Goal: Contribute content: Add original content to the website for others to see

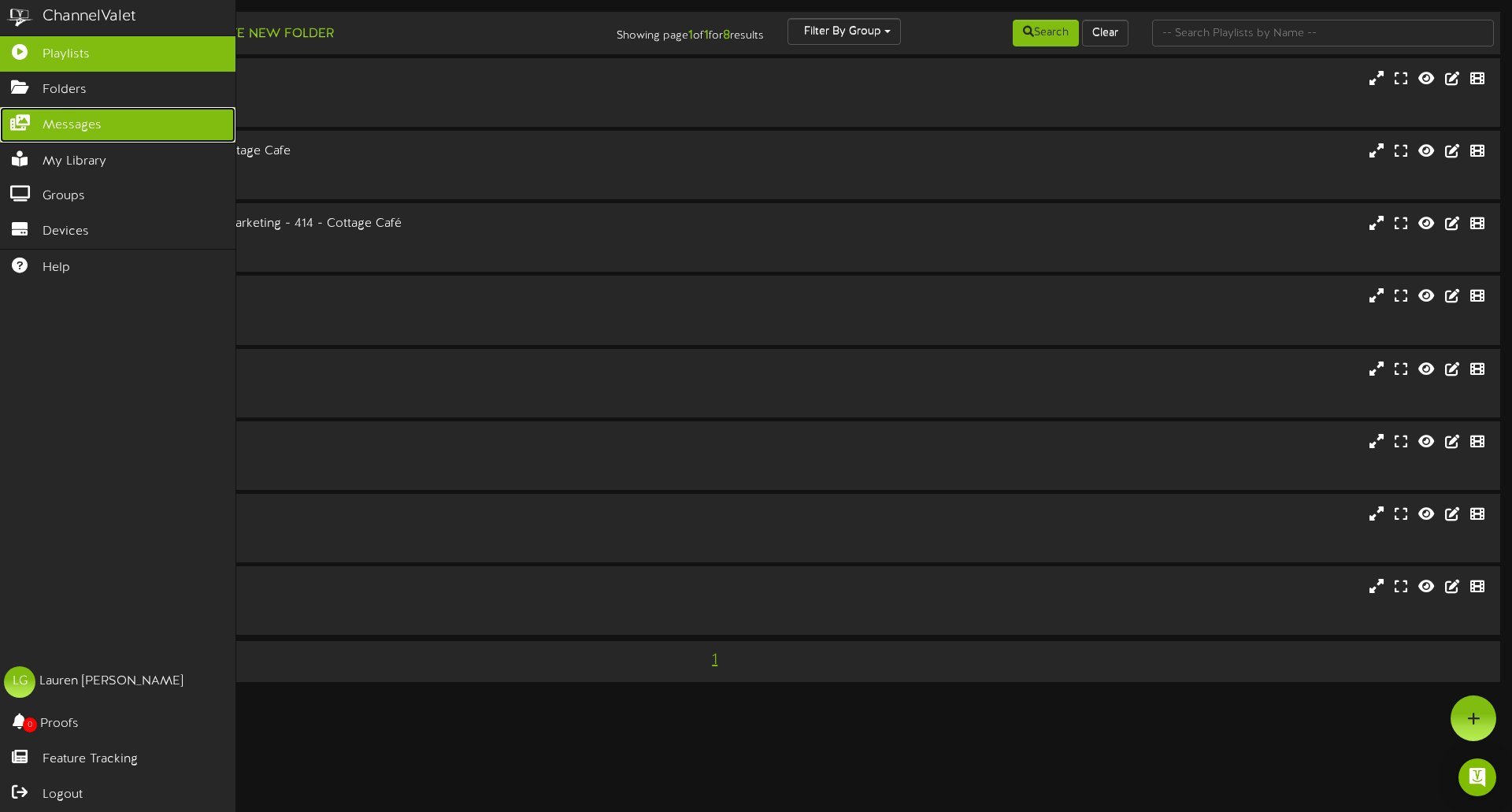
click at [103, 122] on link "Messages" at bounding box center [118, 124] width 235 height 36
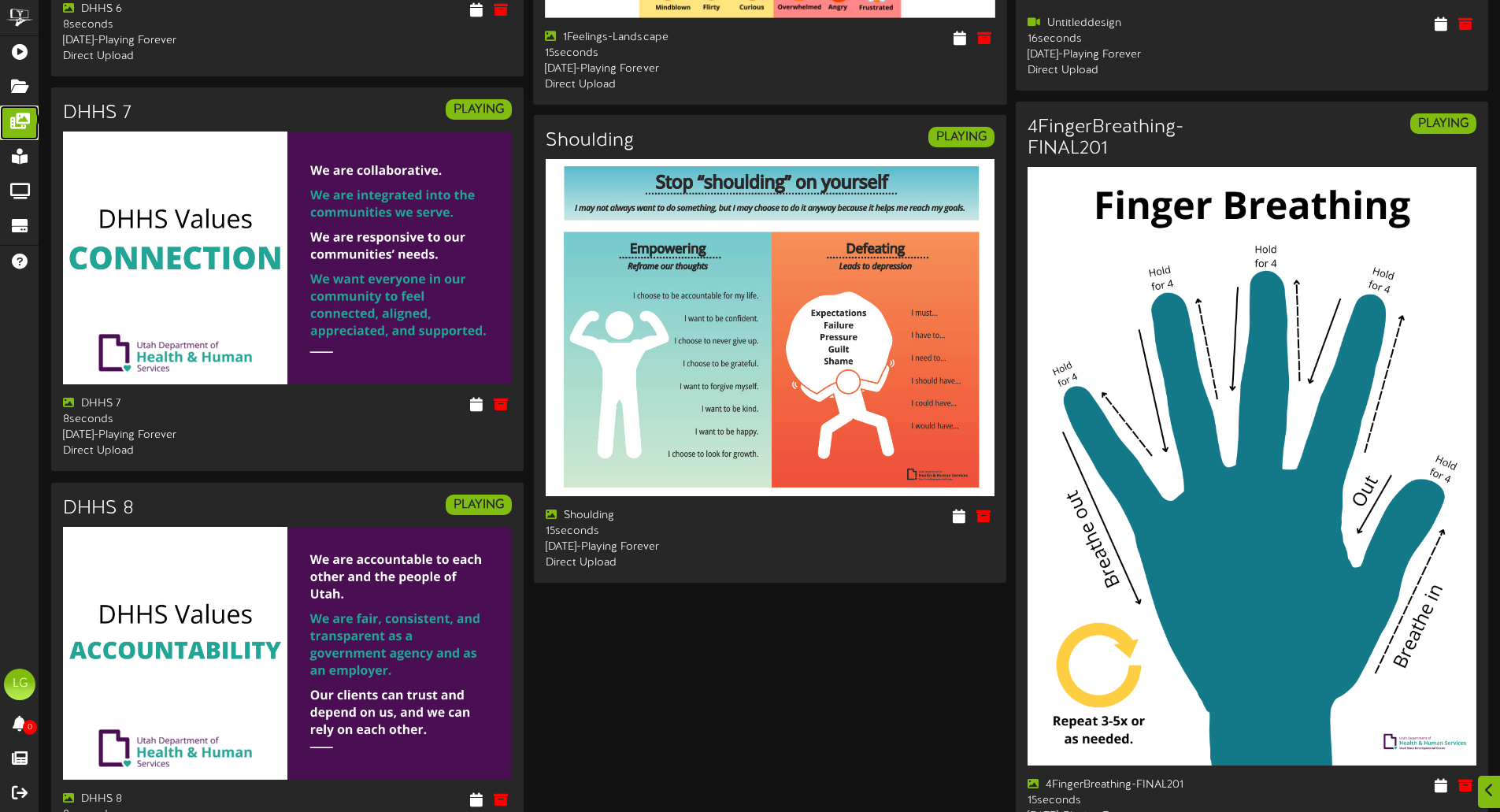
scroll to position [2491, 0]
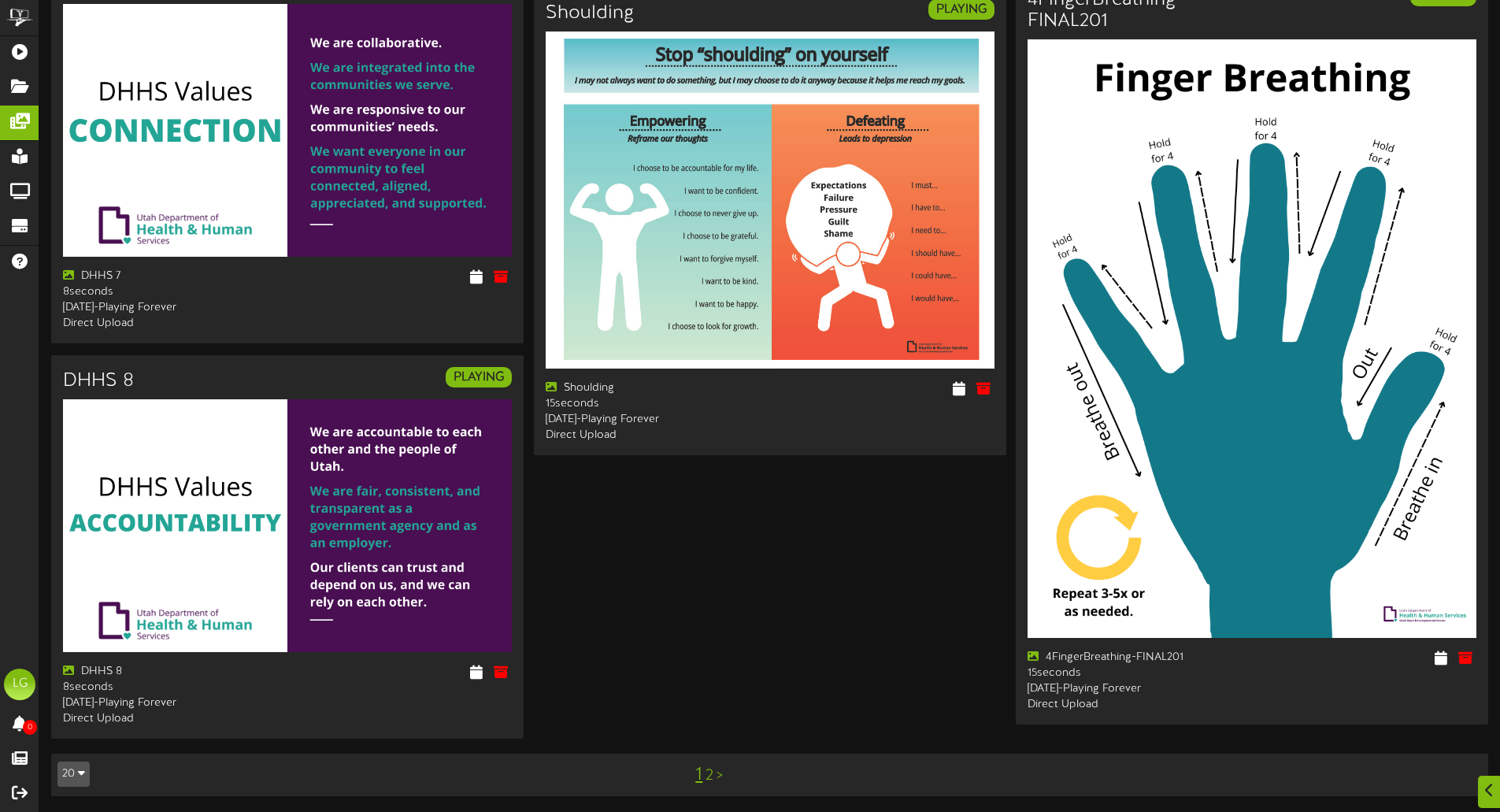
click at [721, 774] on link ">" at bounding box center [720, 775] width 7 height 17
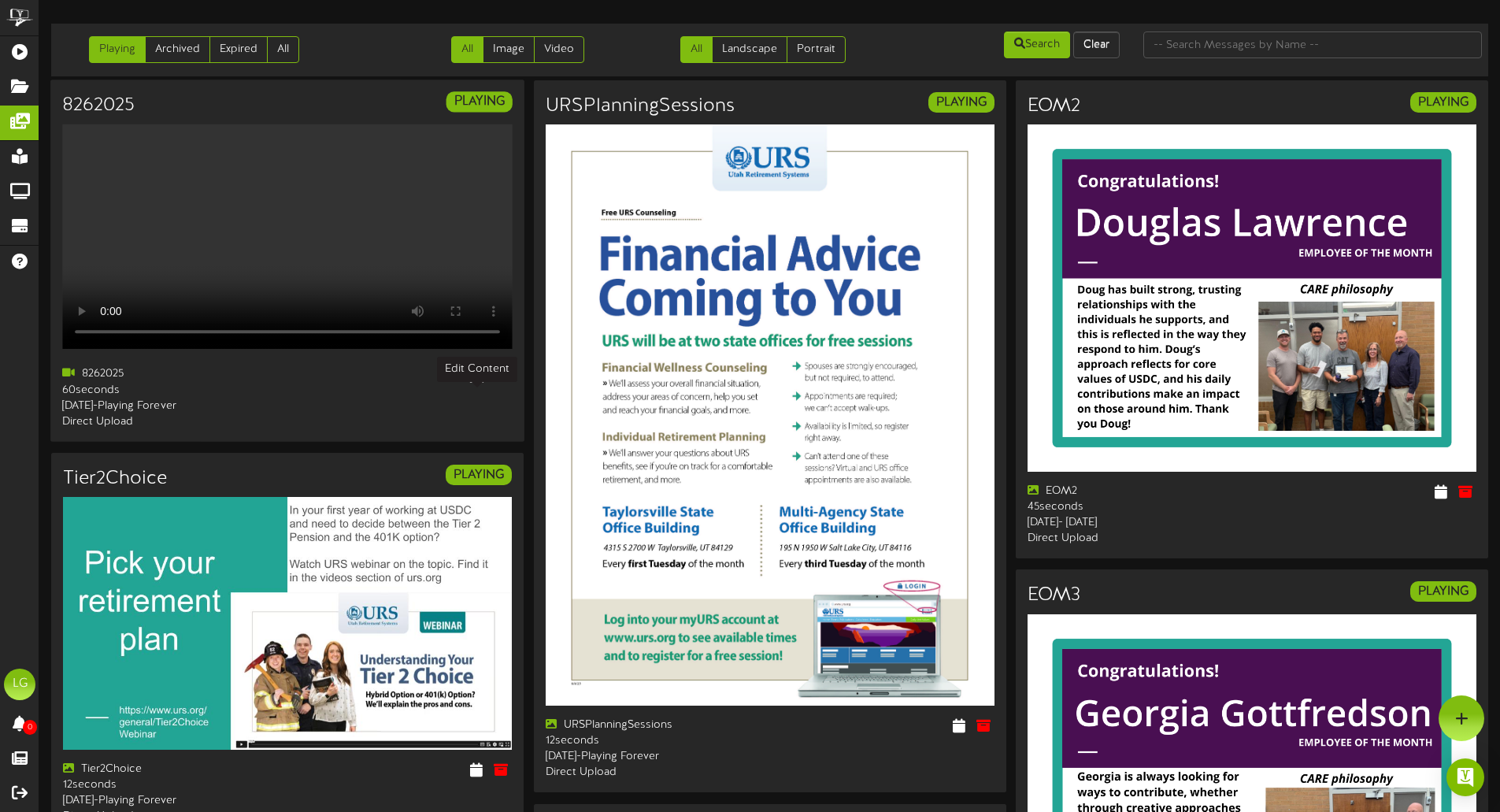
click at [477, 383] on icon at bounding box center [477, 374] width 15 height 17
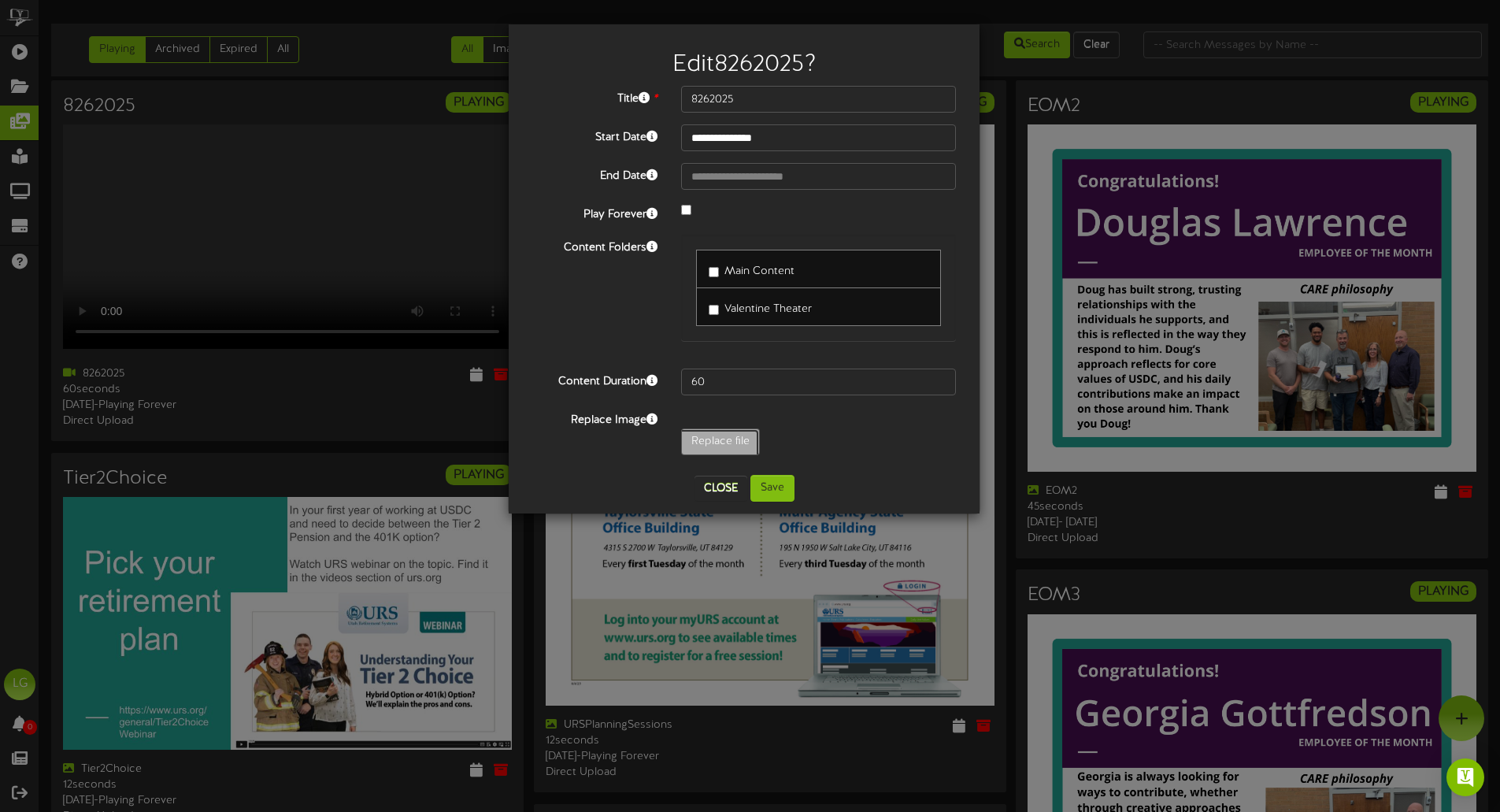
type input "**********"
type input "922025"
type input "34"
click at [777, 489] on button "Save" at bounding box center [773, 488] width 44 height 27
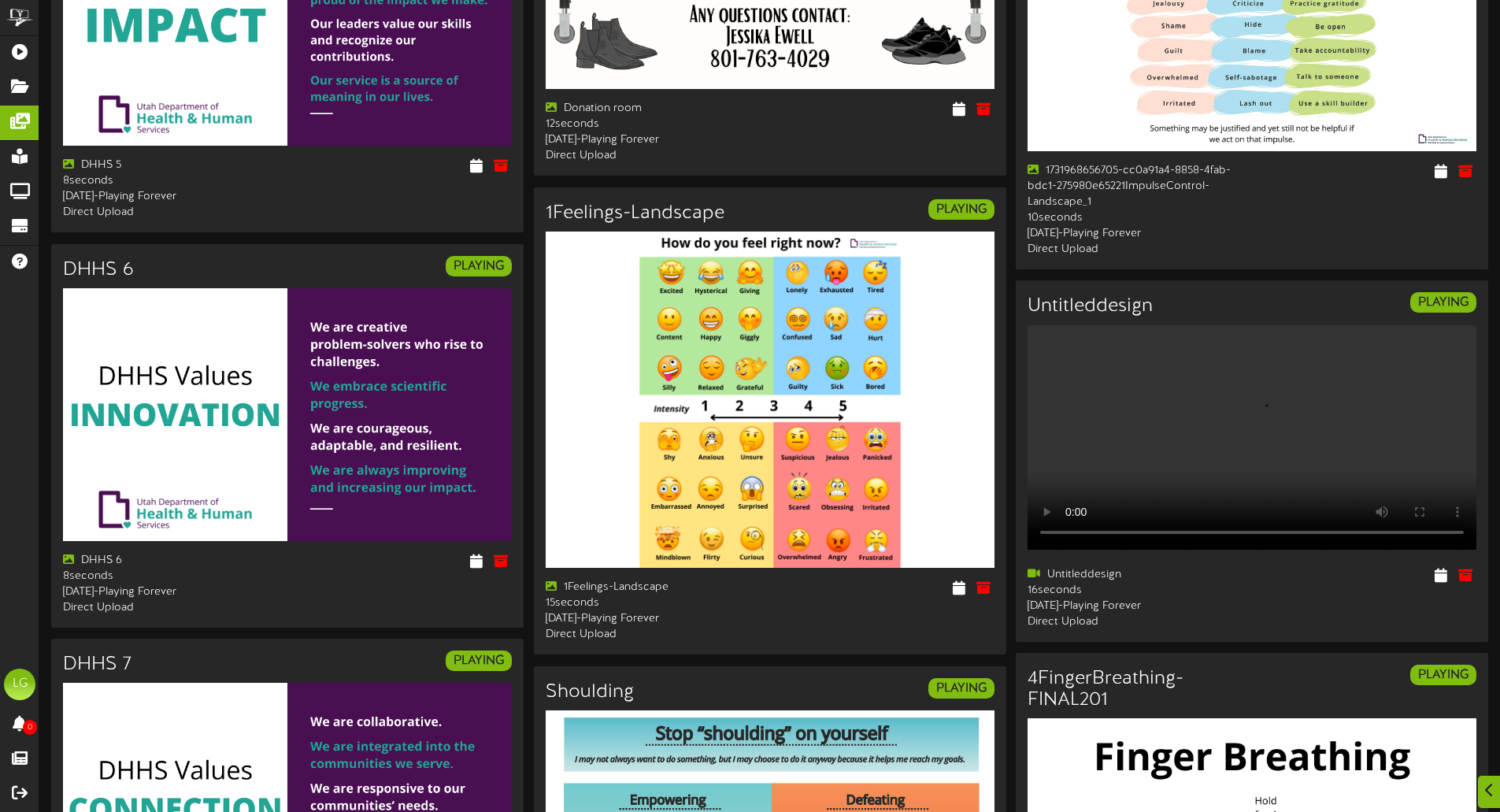
scroll to position [2491, 0]
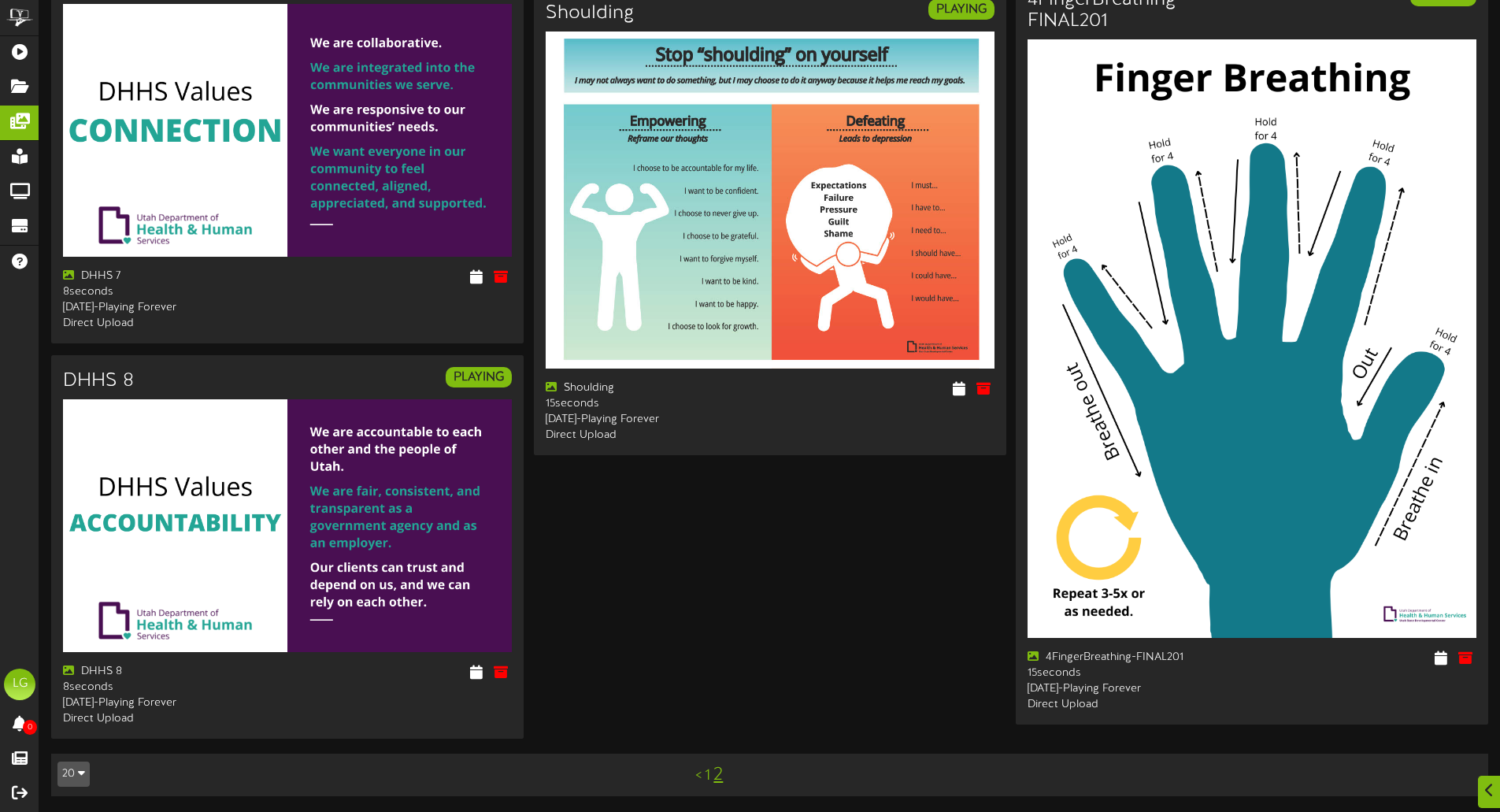
click at [722, 777] on link "2" at bounding box center [719, 774] width 10 height 20
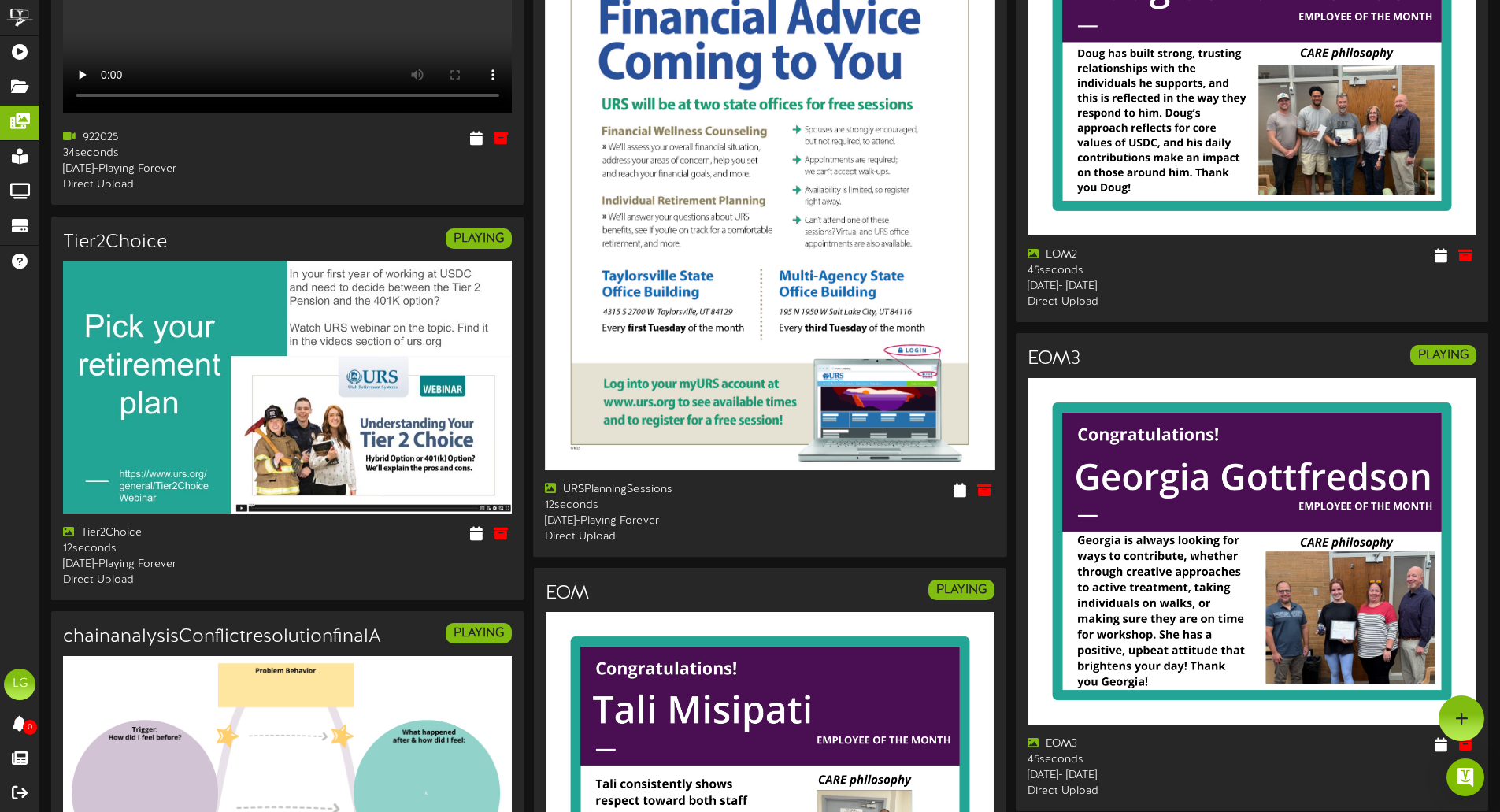
scroll to position [0, 0]
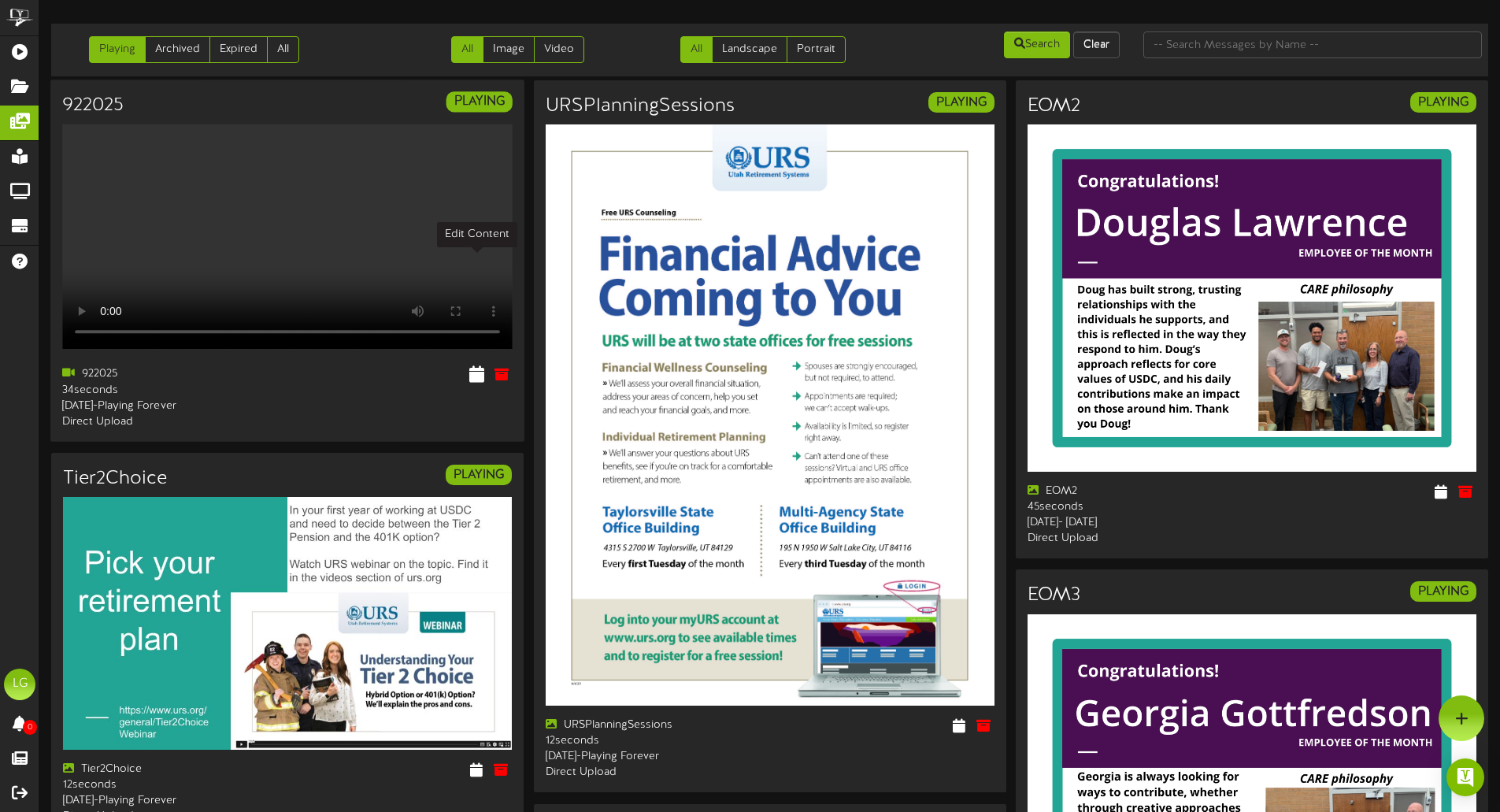
click at [474, 365] on icon at bounding box center [477, 374] width 15 height 17
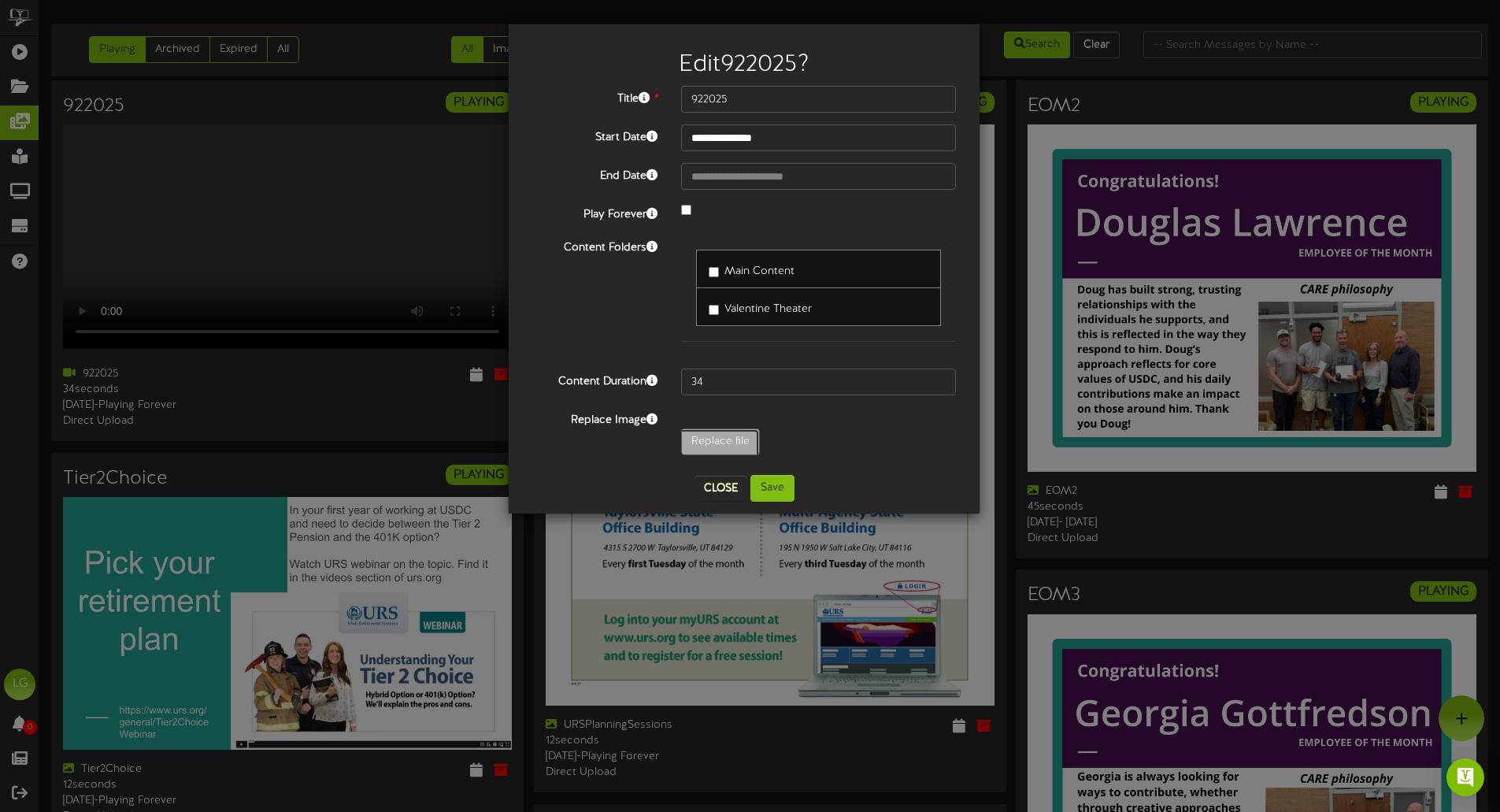
type input "**********"
click at [938, 375] on input "53" at bounding box center [818, 382] width 275 height 27
click at [938, 375] on input "54" at bounding box center [818, 382] width 275 height 27
type input "55"
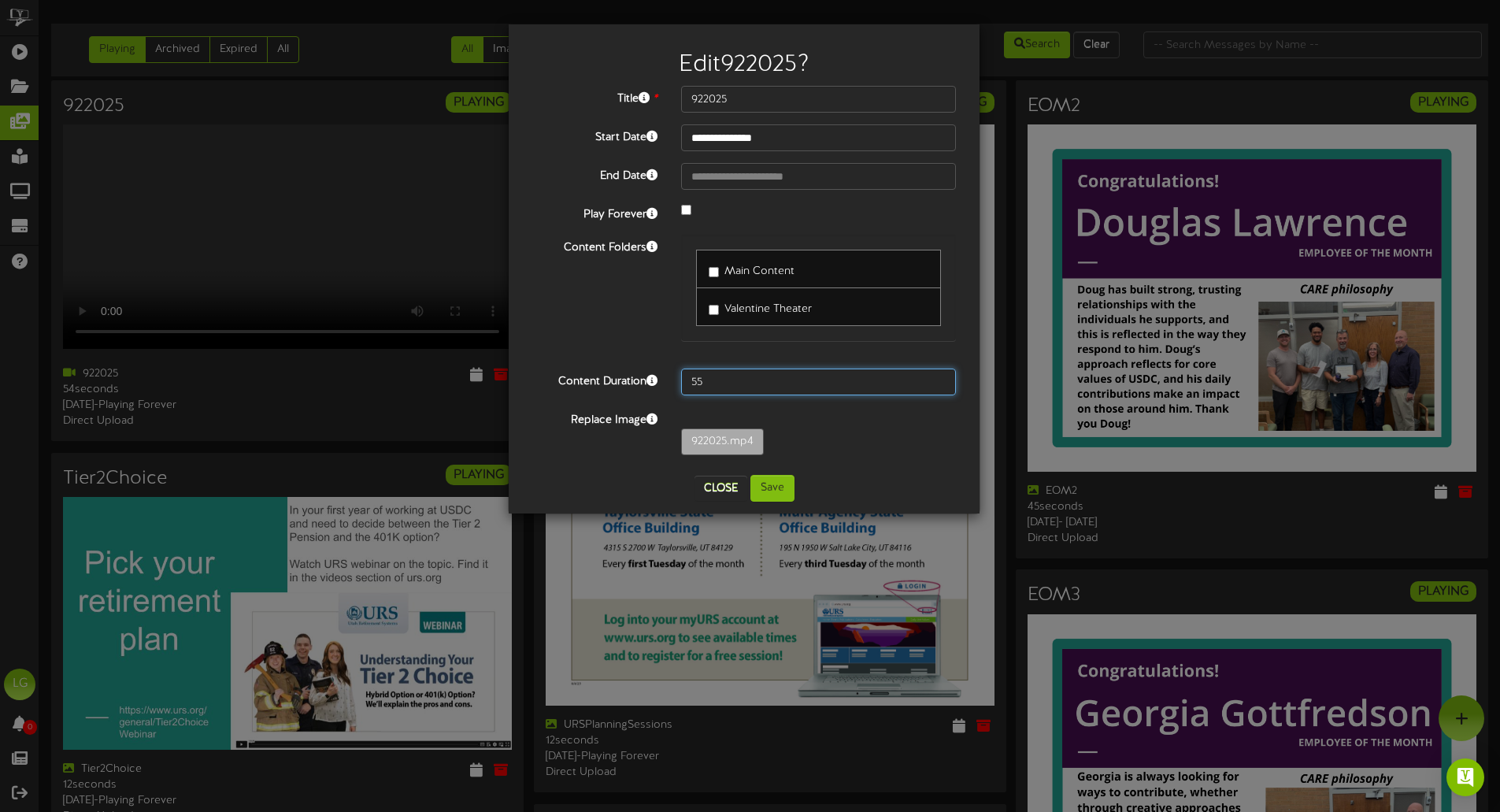
click at [938, 375] on input "55" at bounding box center [818, 382] width 275 height 27
click at [782, 484] on button "Save" at bounding box center [773, 488] width 44 height 27
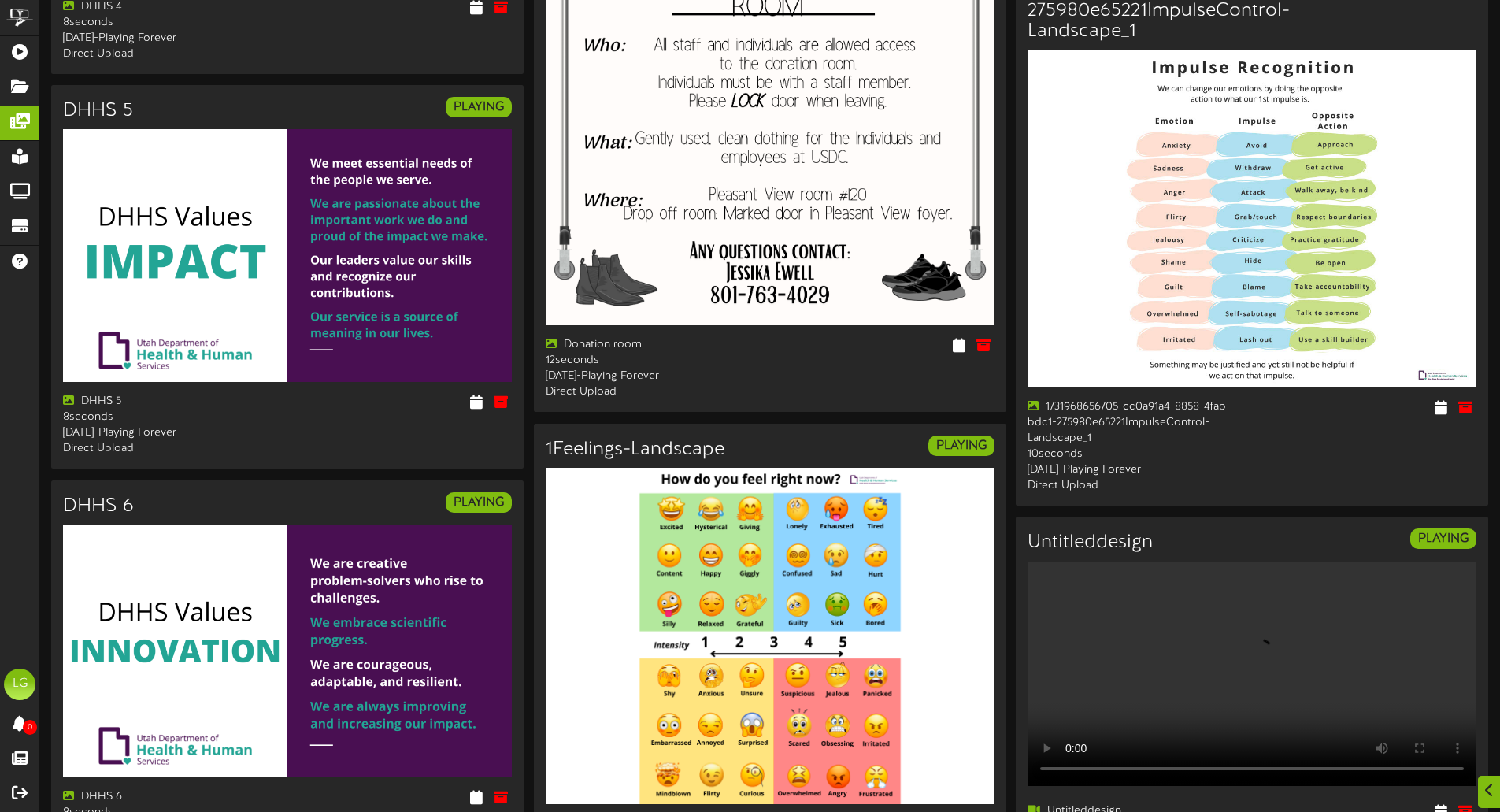
scroll to position [2491, 0]
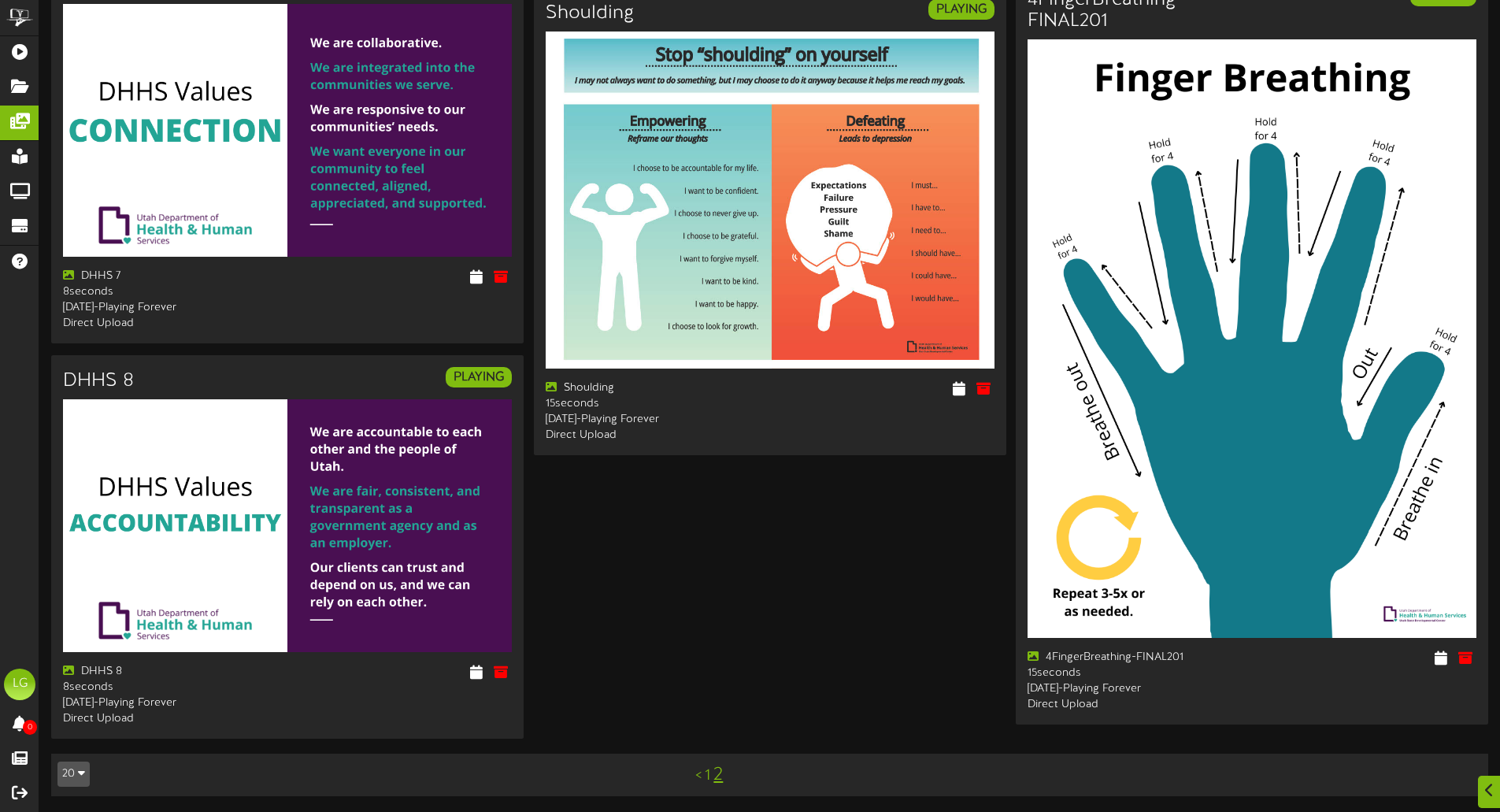
click at [720, 771] on link "2" at bounding box center [719, 774] width 10 height 20
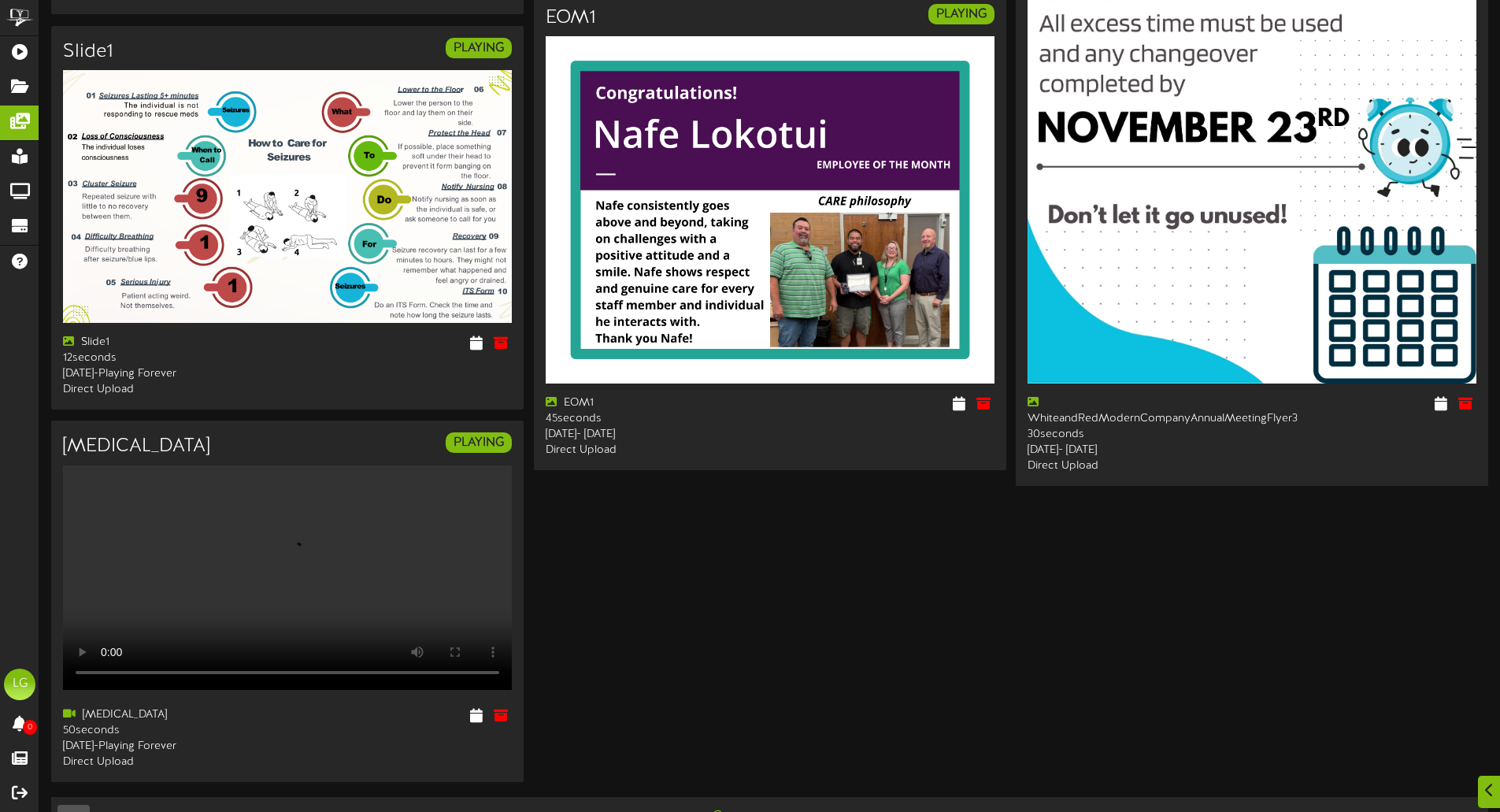
scroll to position [1388, 0]
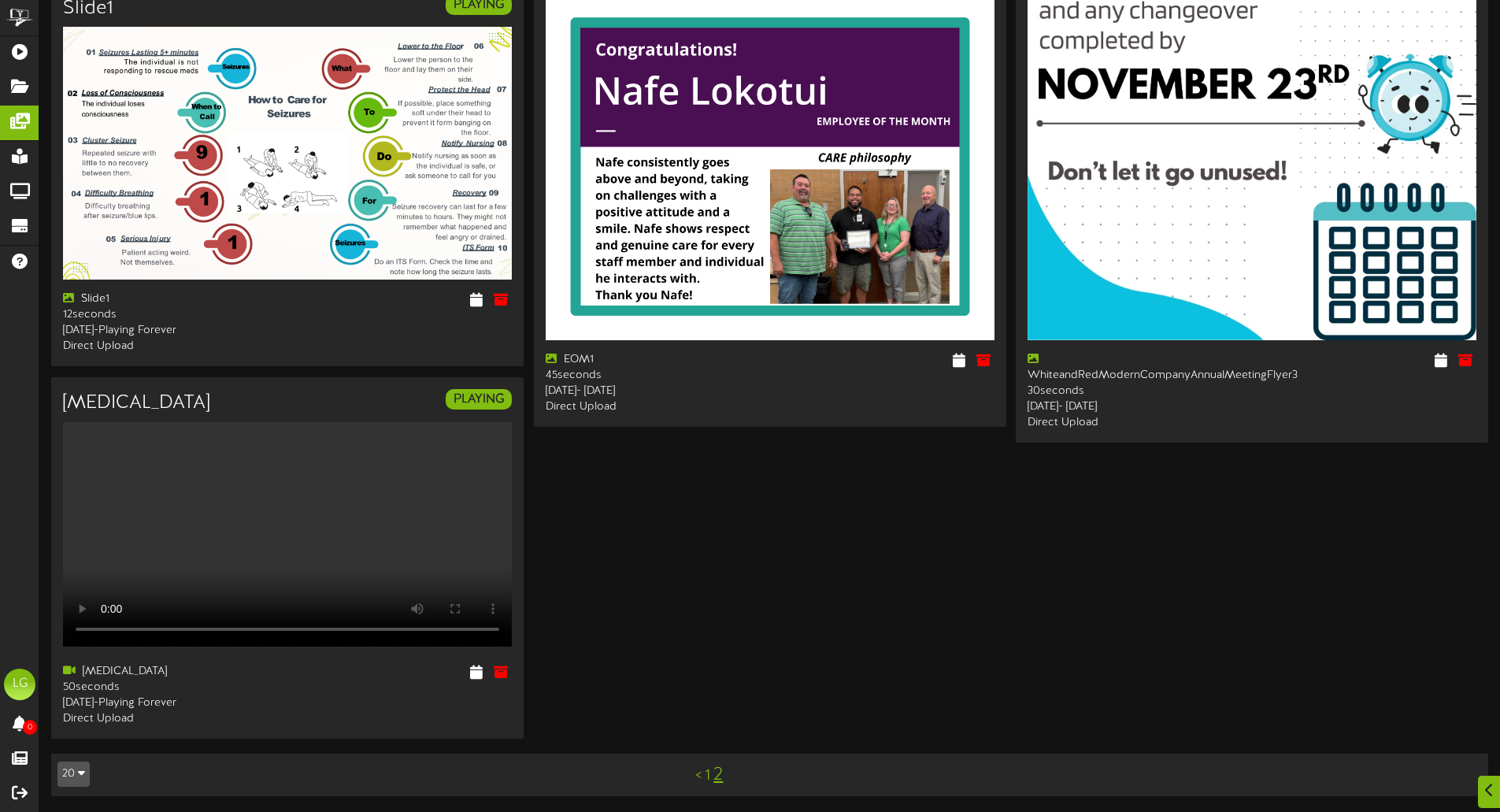
click at [705, 771] on link "1" at bounding box center [708, 775] width 6 height 17
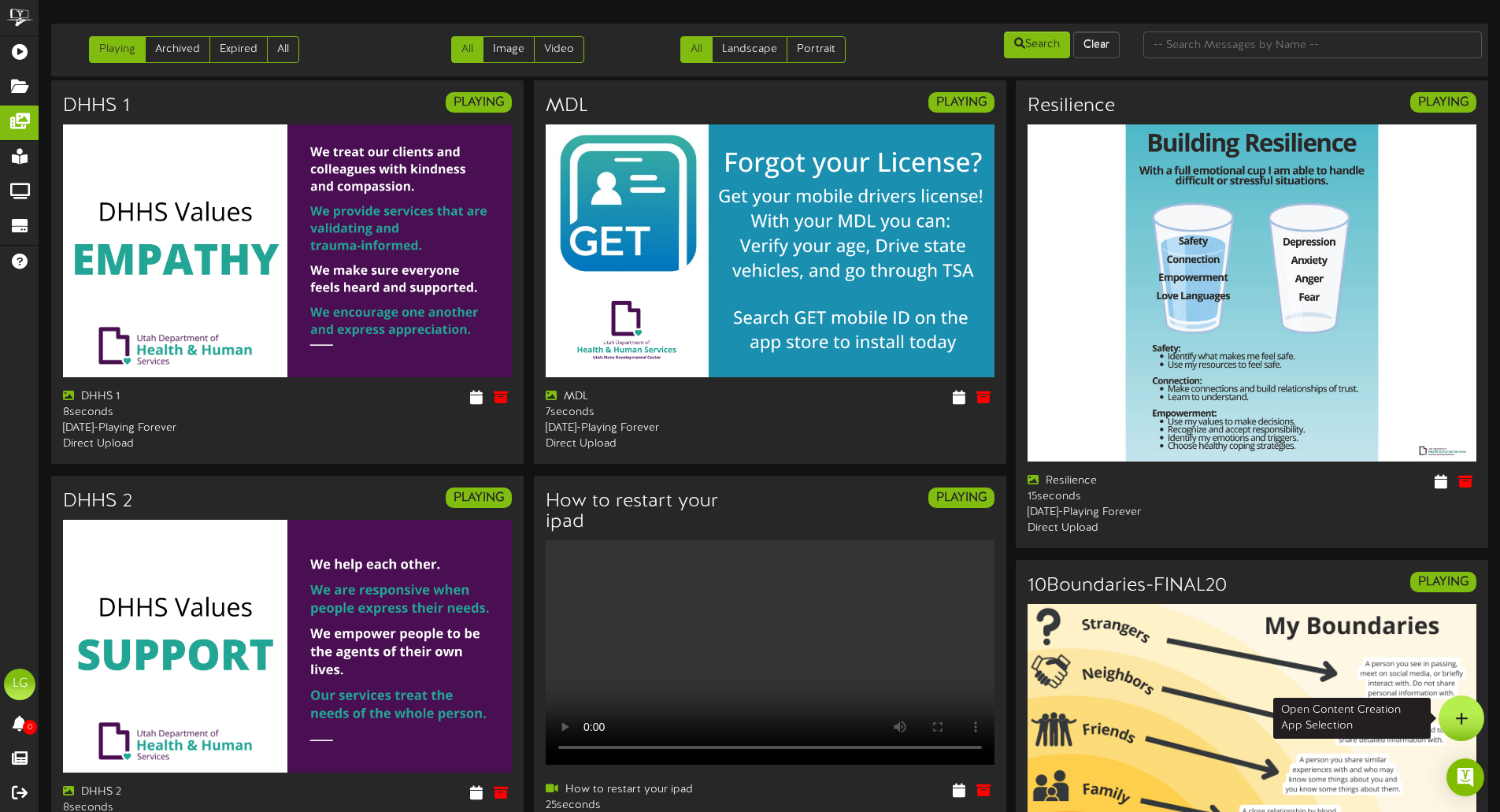
click at [1461, 716] on icon at bounding box center [1461, 717] width 14 height 14
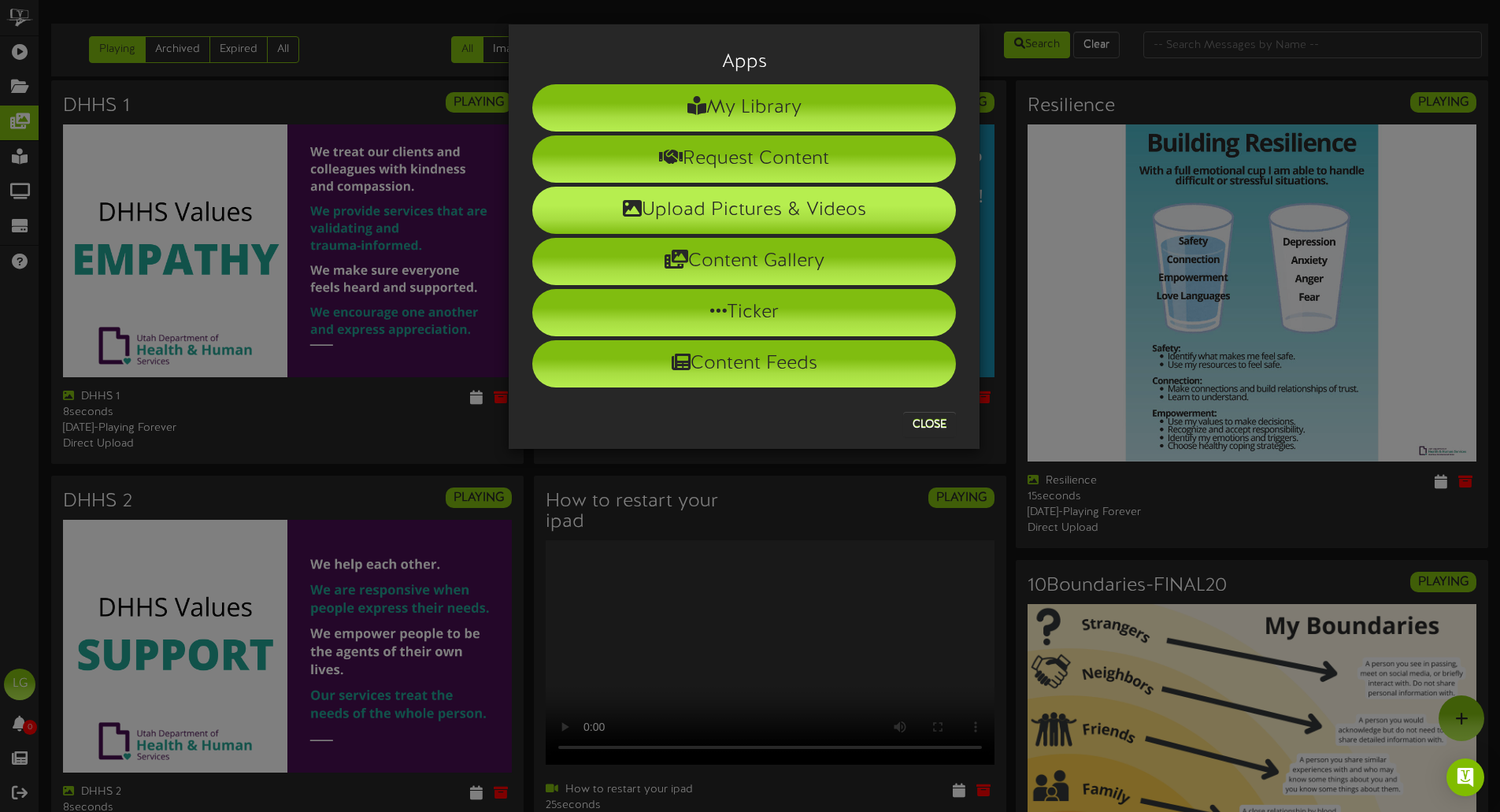
click at [763, 222] on li "Upload Pictures & Videos" at bounding box center [744, 209] width 423 height 47
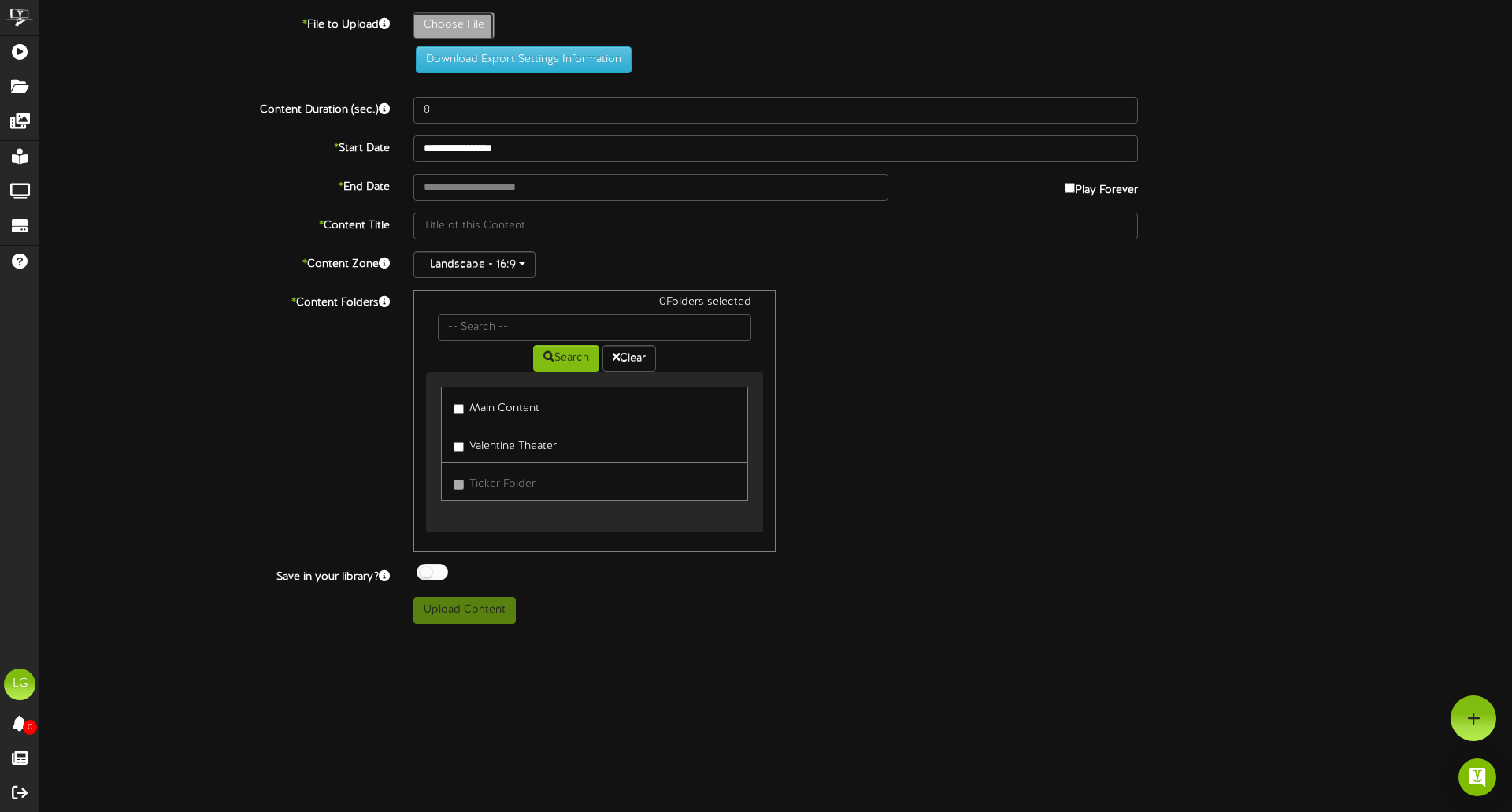
type input "**********"
type input "BenefitoftheMonth-Sept"
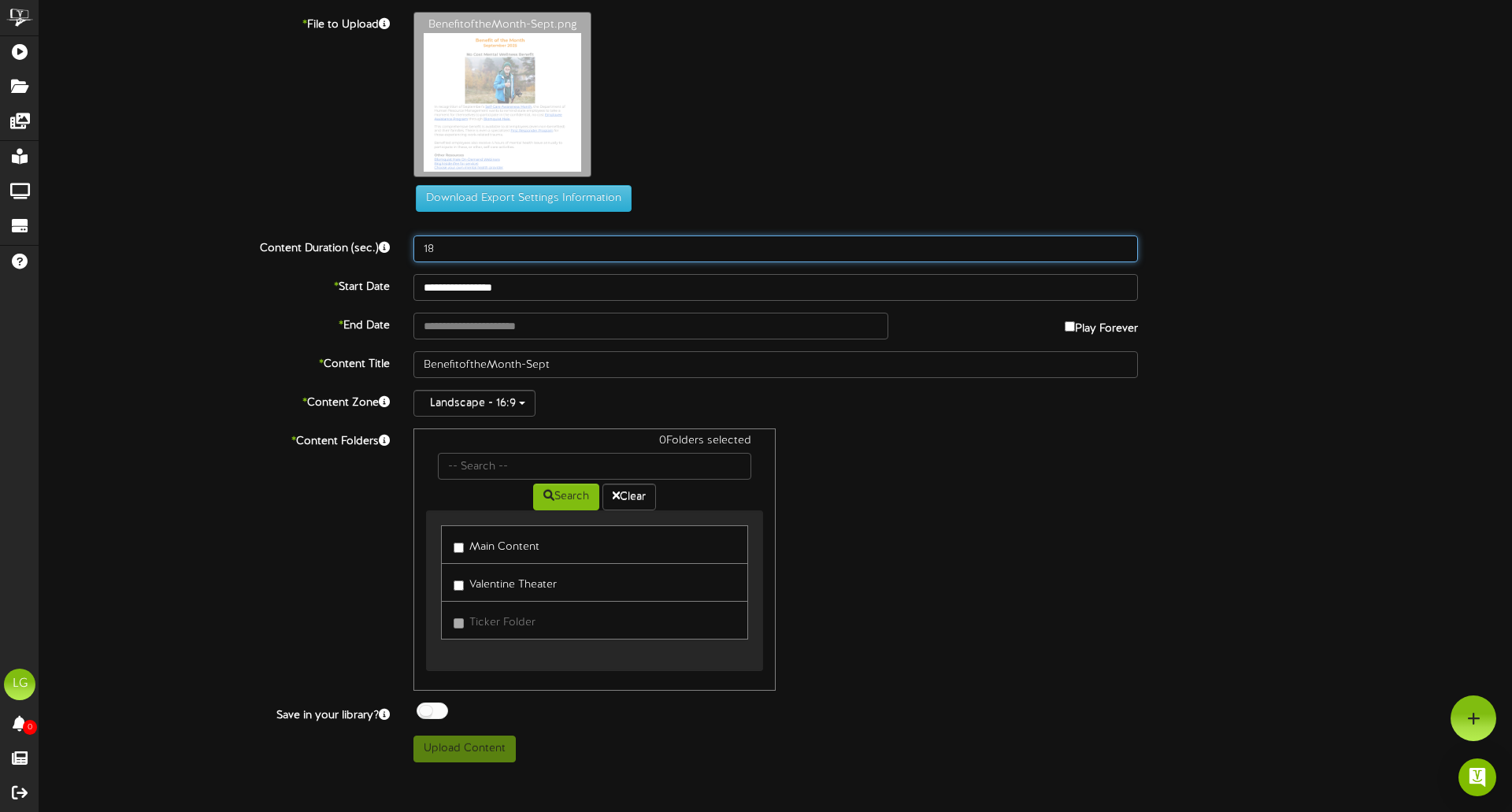
click at [1123, 243] on input "18" at bounding box center [776, 249] width 725 height 27
click at [1123, 243] on input "19" at bounding box center [776, 249] width 725 height 27
click at [1123, 243] on input "20" at bounding box center [776, 249] width 725 height 27
click at [1124, 243] on input "21" at bounding box center [776, 249] width 725 height 27
click at [1125, 243] on input "22" at bounding box center [776, 249] width 725 height 27
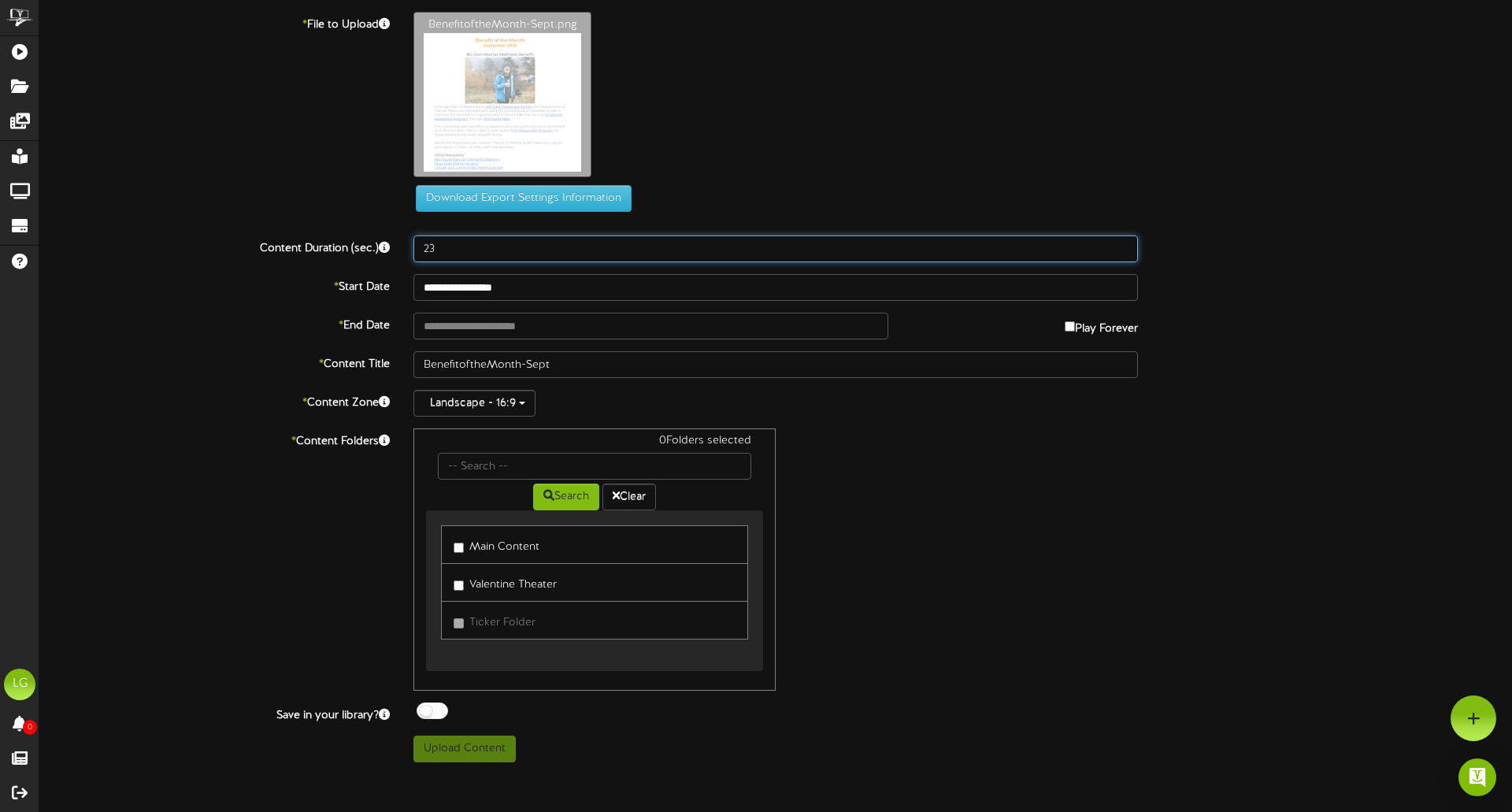
click at [1125, 243] on input "23" at bounding box center [776, 249] width 725 height 27
click at [1127, 245] on input "24" at bounding box center [776, 249] width 725 height 27
click at [1129, 244] on input "24" at bounding box center [776, 249] width 725 height 27
click at [1130, 244] on input "24" at bounding box center [776, 249] width 725 height 27
click at [1125, 242] on input "25" at bounding box center [776, 249] width 725 height 27
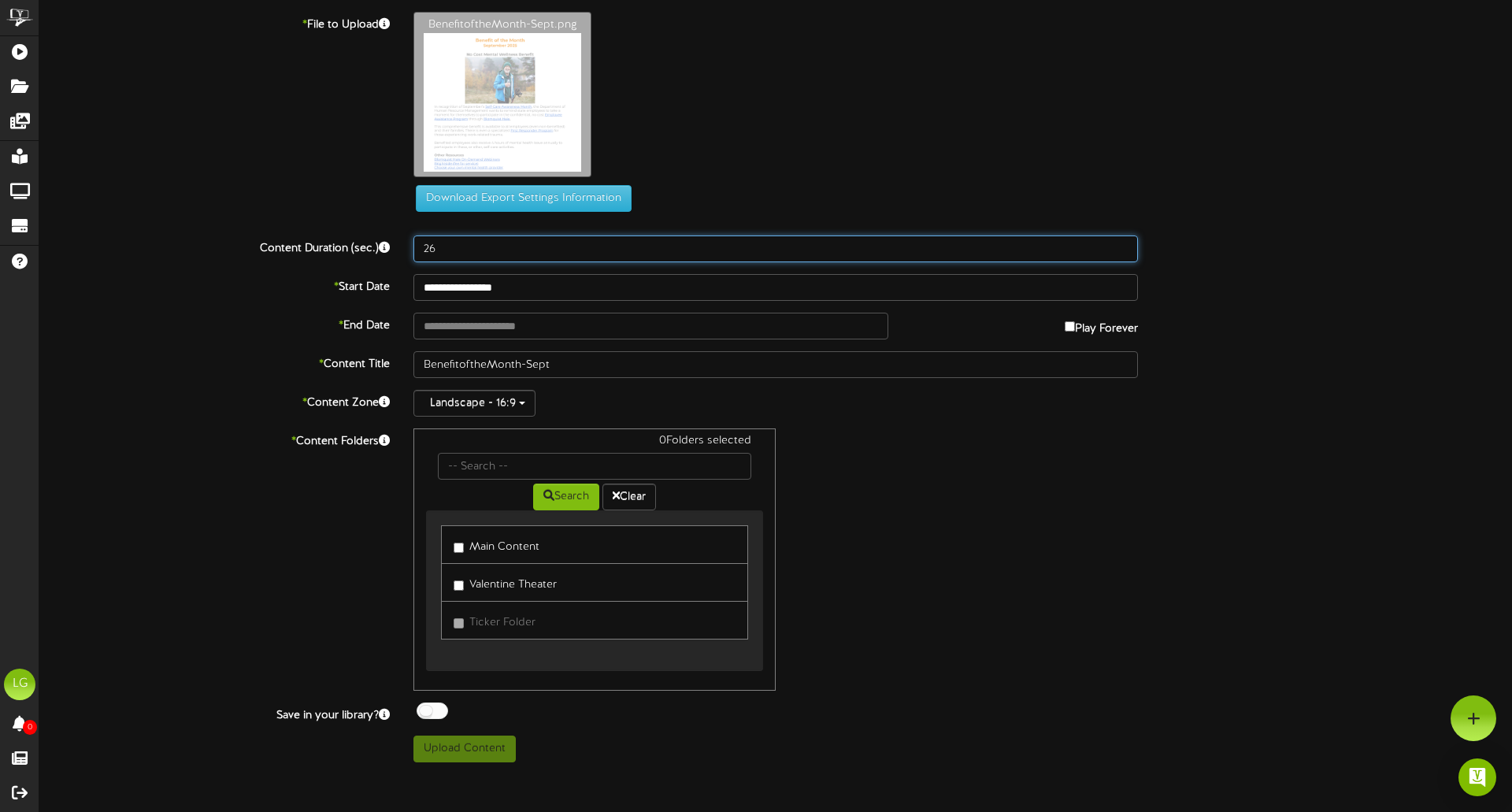
click at [1125, 242] on input "26" at bounding box center [776, 249] width 725 height 27
click at [1125, 242] on input "27" at bounding box center [776, 249] width 725 height 27
click at [1125, 242] on input "28" at bounding box center [776, 249] width 725 height 27
click at [1125, 242] on input "29" at bounding box center [776, 249] width 725 height 27
type input "30"
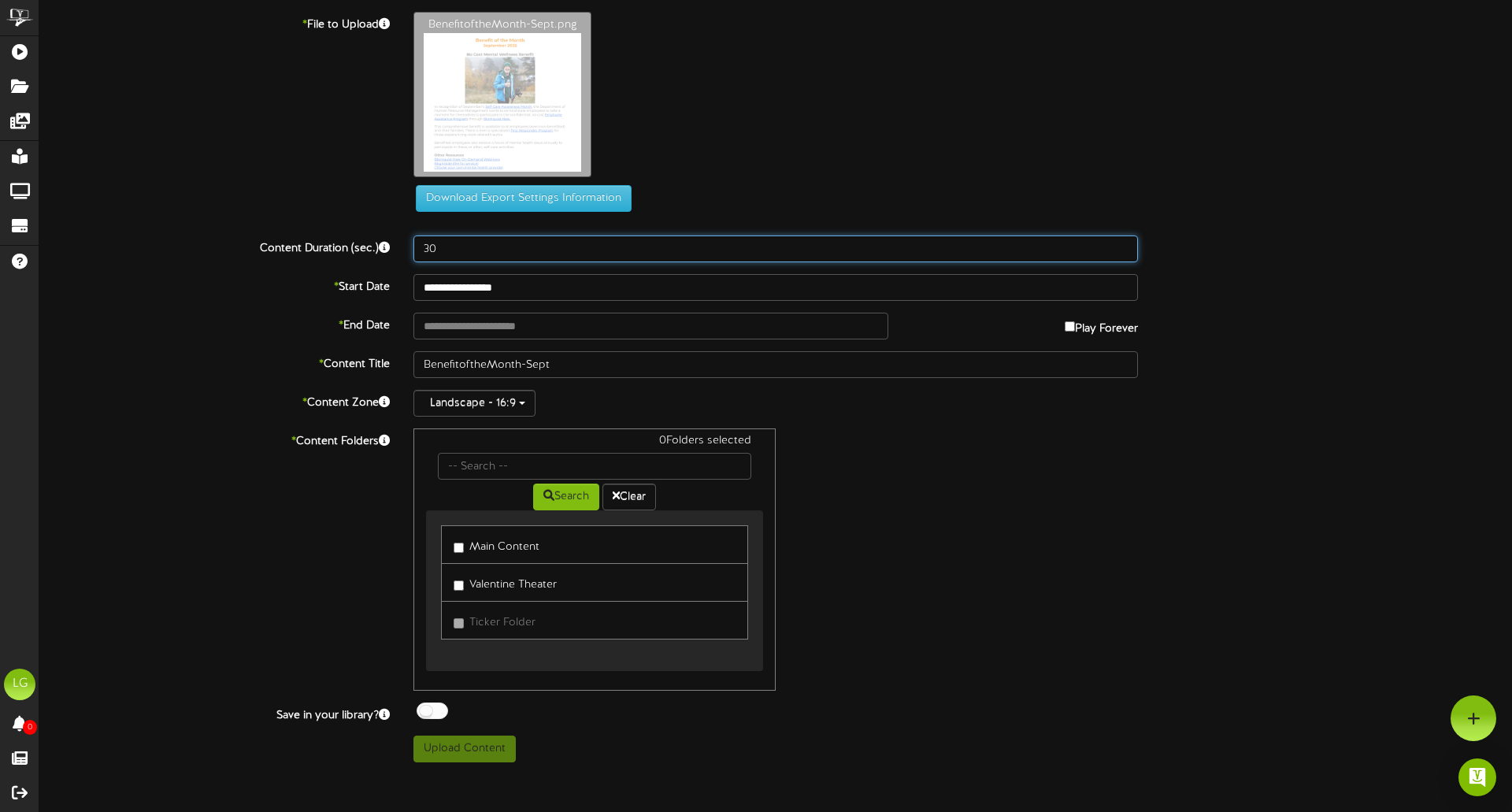
click at [1125, 242] on input "30" at bounding box center [776, 249] width 725 height 27
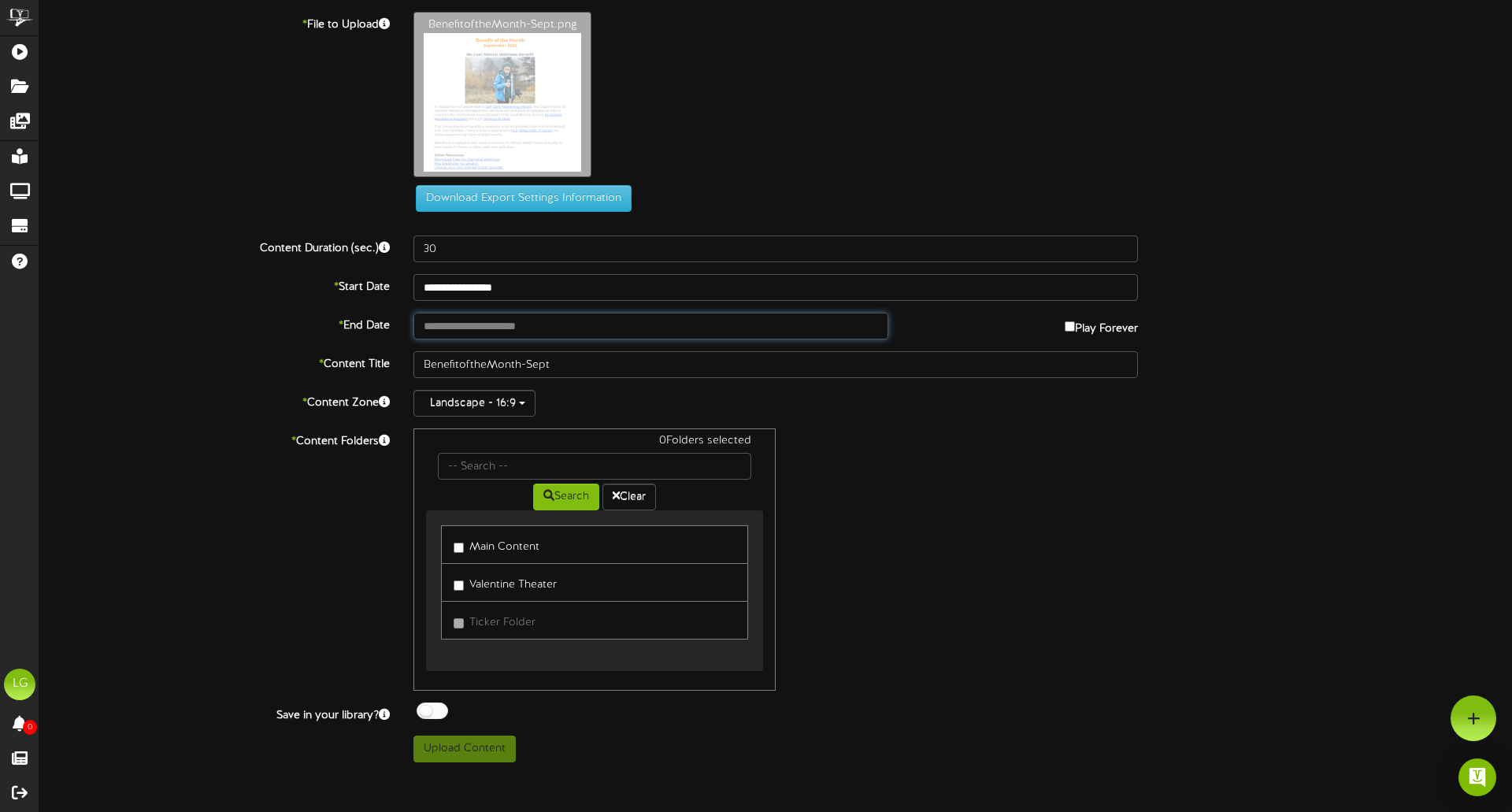
click at [539, 328] on input "text" at bounding box center [651, 326] width 475 height 27
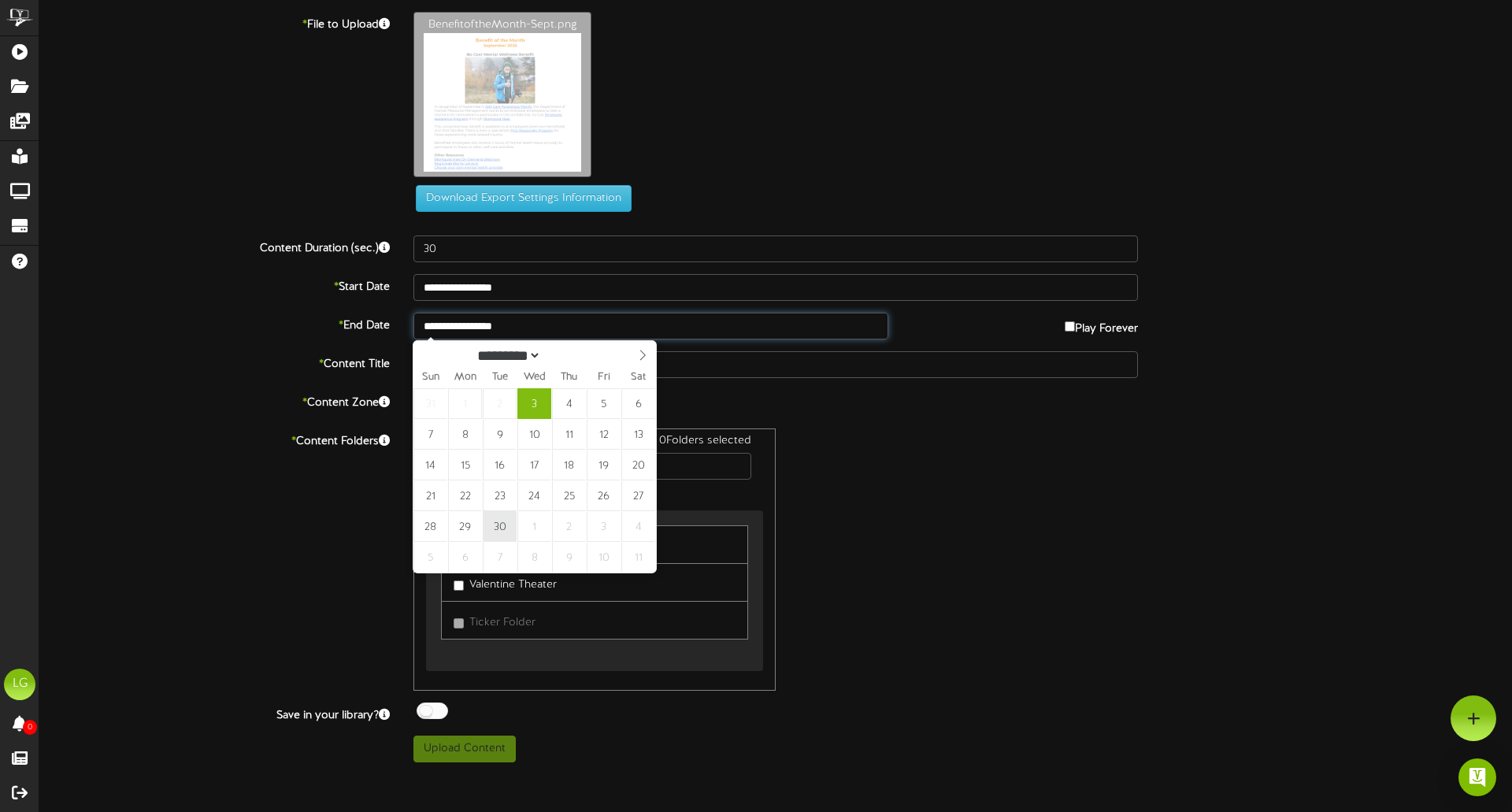
type input "**********"
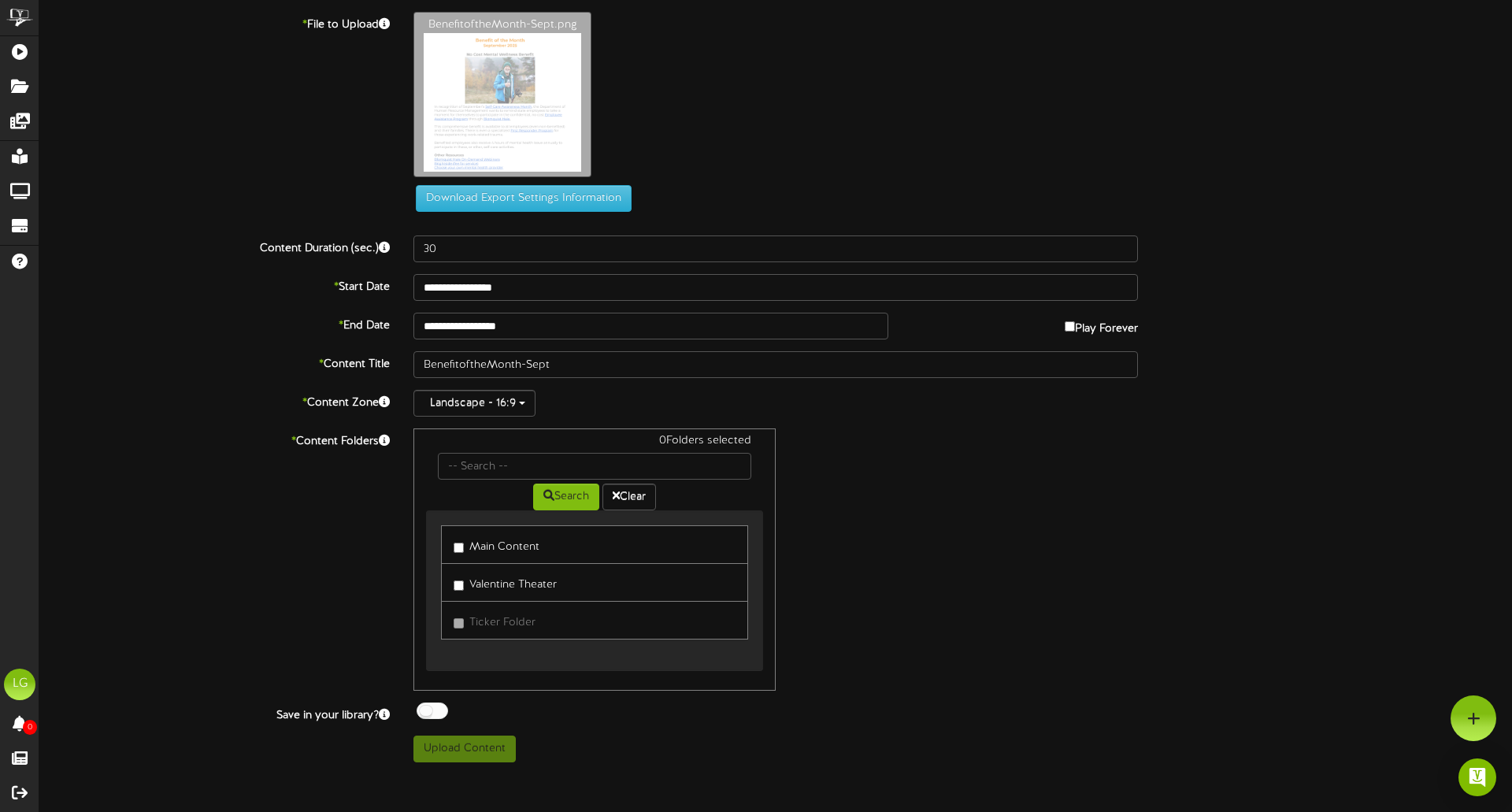
click at [458, 541] on label "Main Content" at bounding box center [496, 544] width 86 height 21
click at [485, 743] on button "Upload Content" at bounding box center [465, 748] width 102 height 27
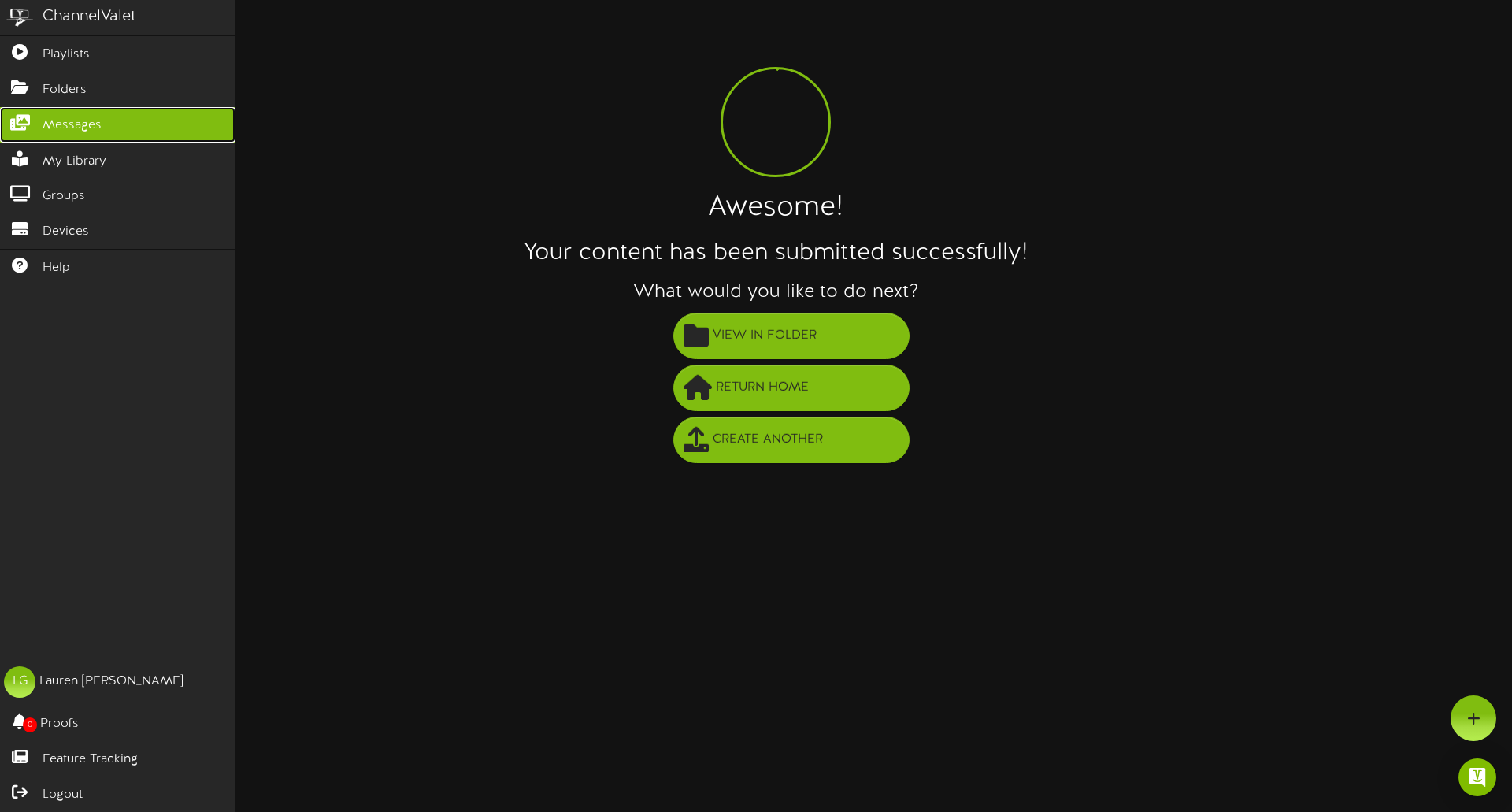
click at [72, 126] on span "Messages" at bounding box center [71, 125] width 59 height 18
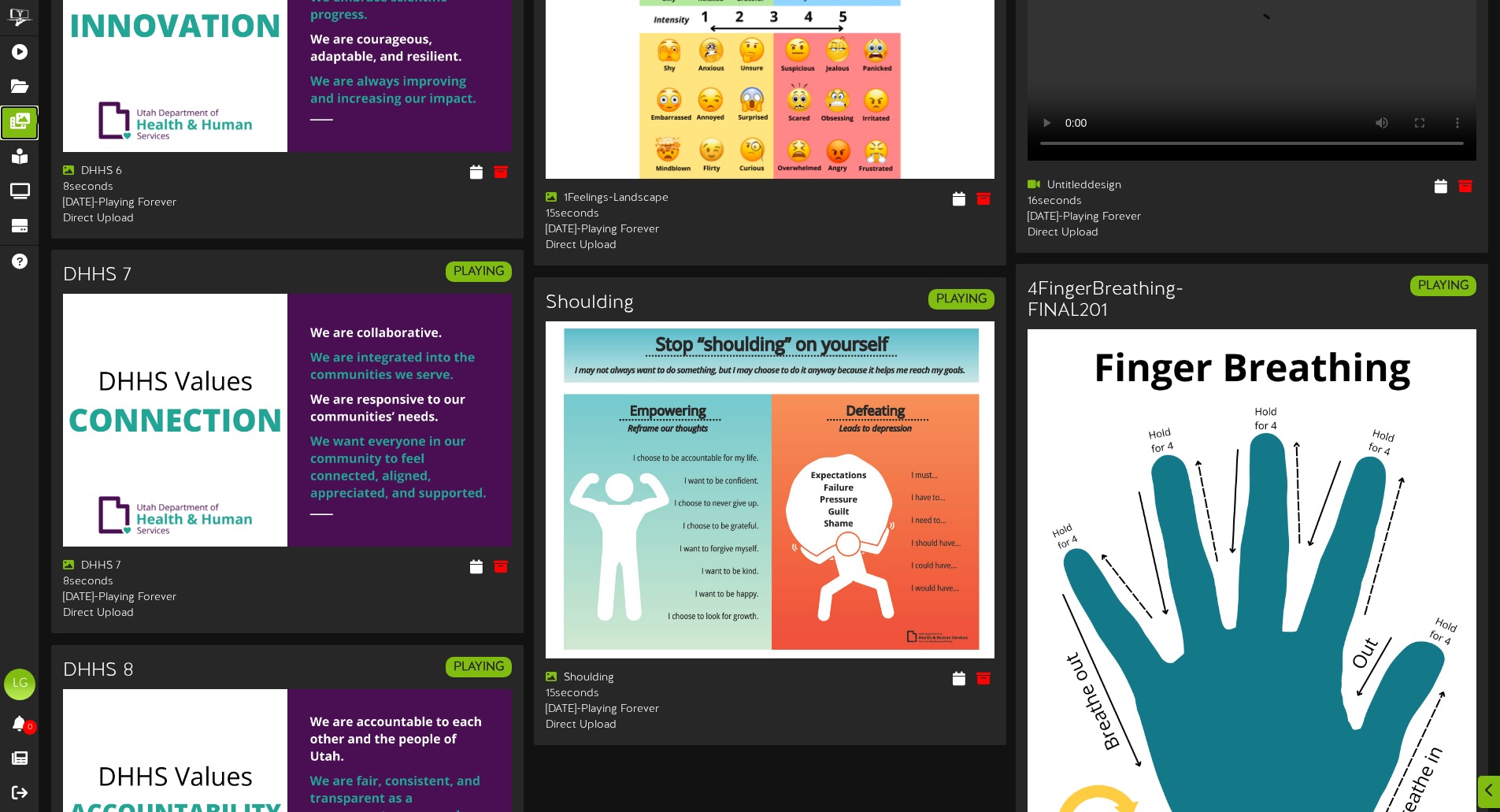
scroll to position [2491, 0]
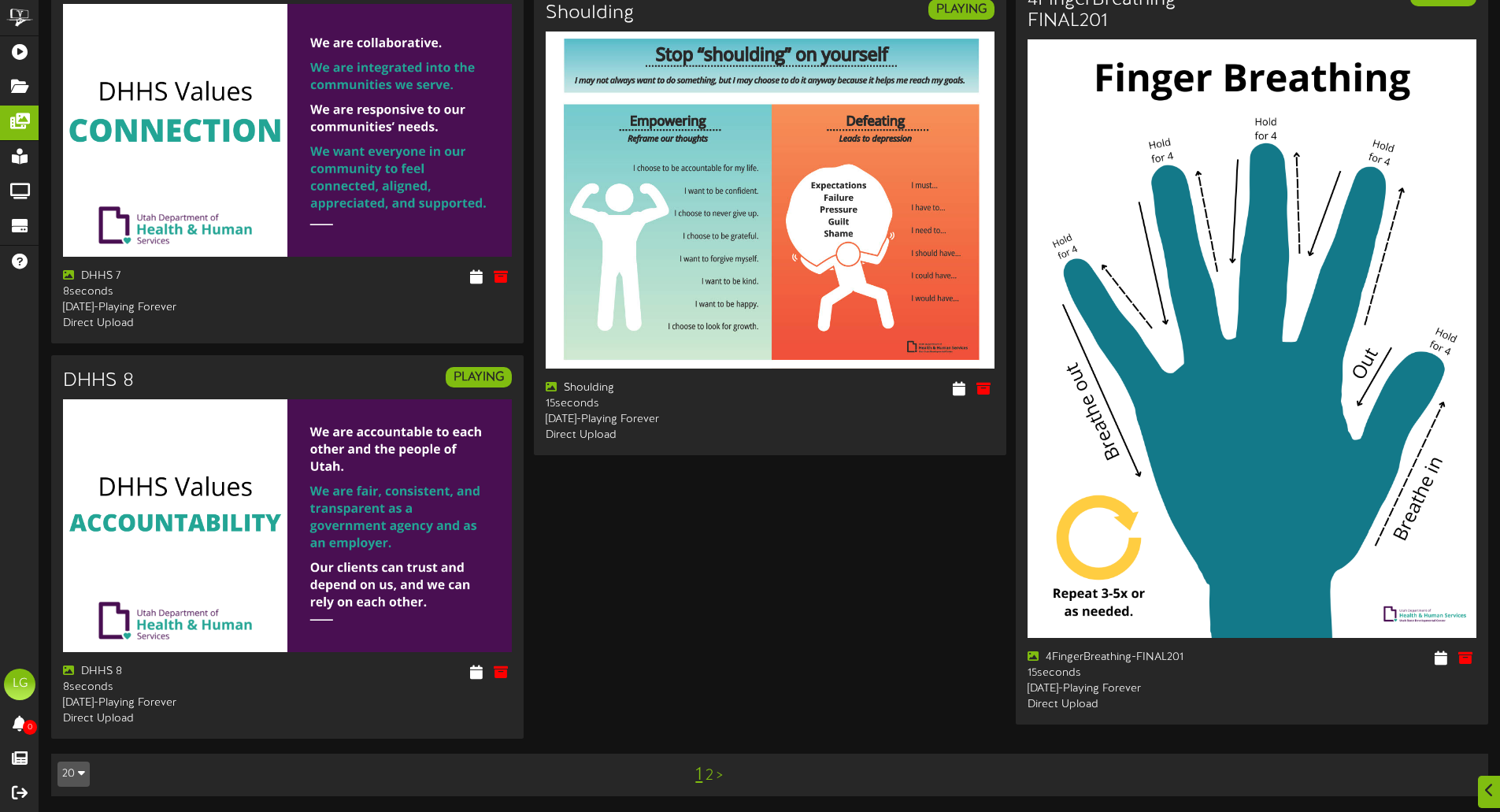
click at [721, 776] on link ">" at bounding box center [720, 775] width 7 height 17
